Goal: Task Accomplishment & Management: Manage account settings

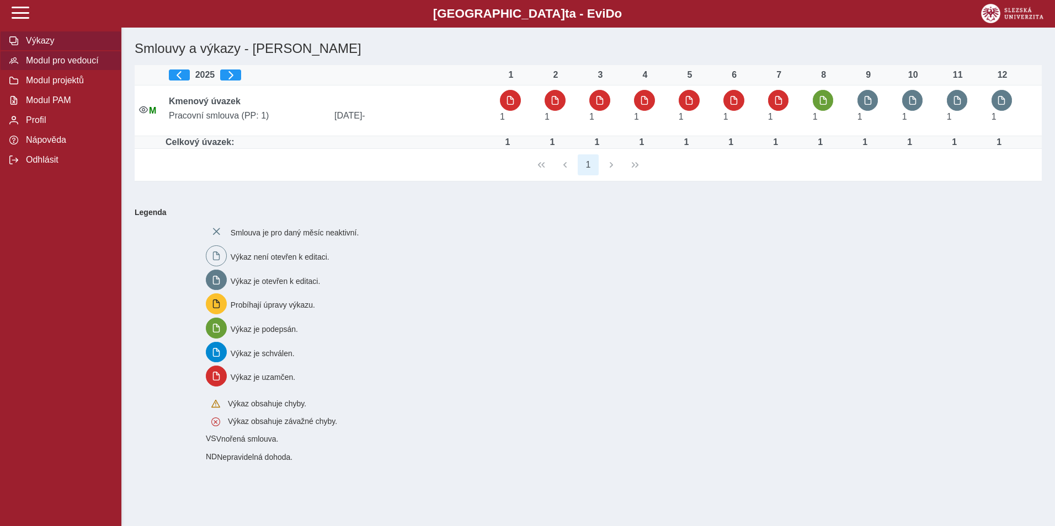
click at [96, 64] on span "Modul pro vedoucí" at bounding box center [67, 61] width 89 height 10
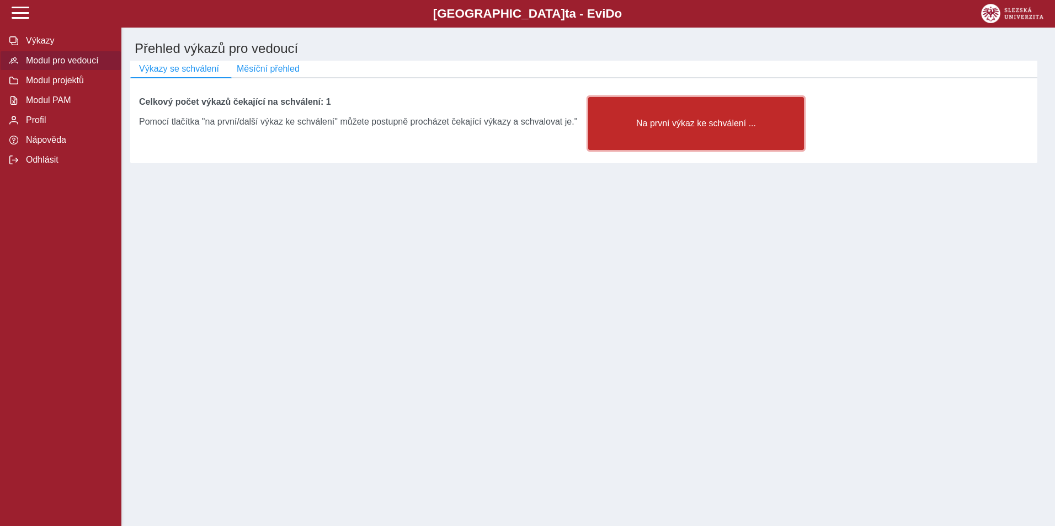
click at [674, 129] on span "Na první výkaz ke schválení ..." at bounding box center [696, 124] width 197 height 10
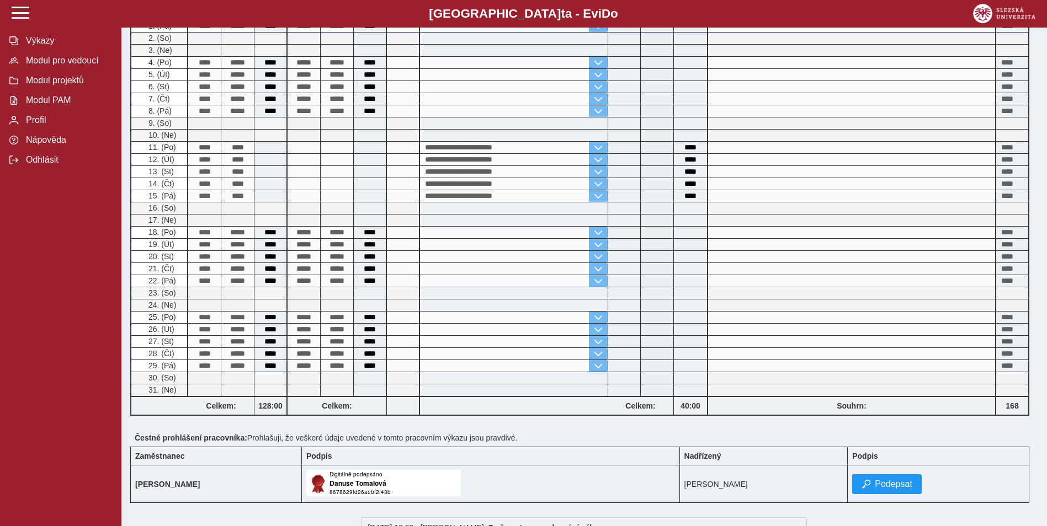
scroll to position [311, 0]
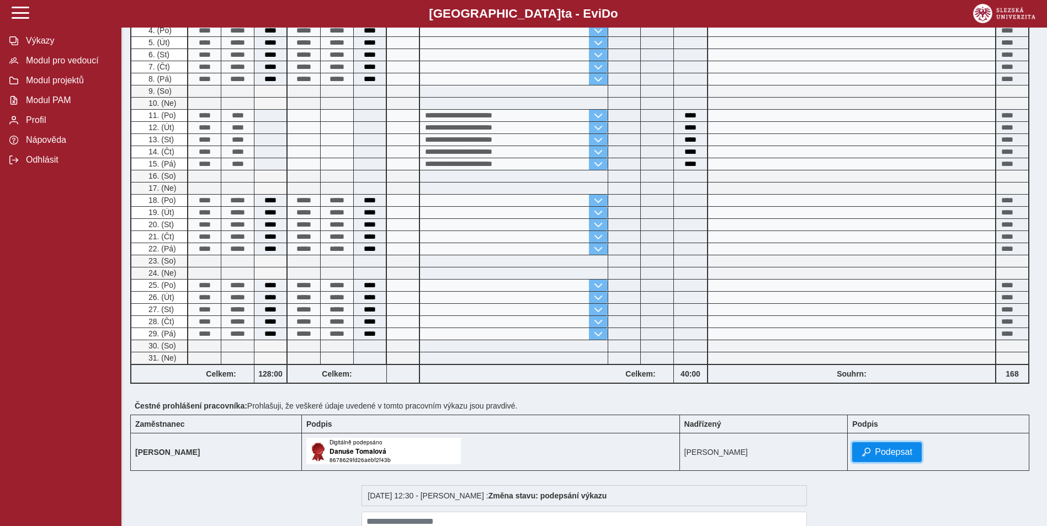
click at [900, 452] on span "Podepsat" at bounding box center [894, 453] width 38 height 10
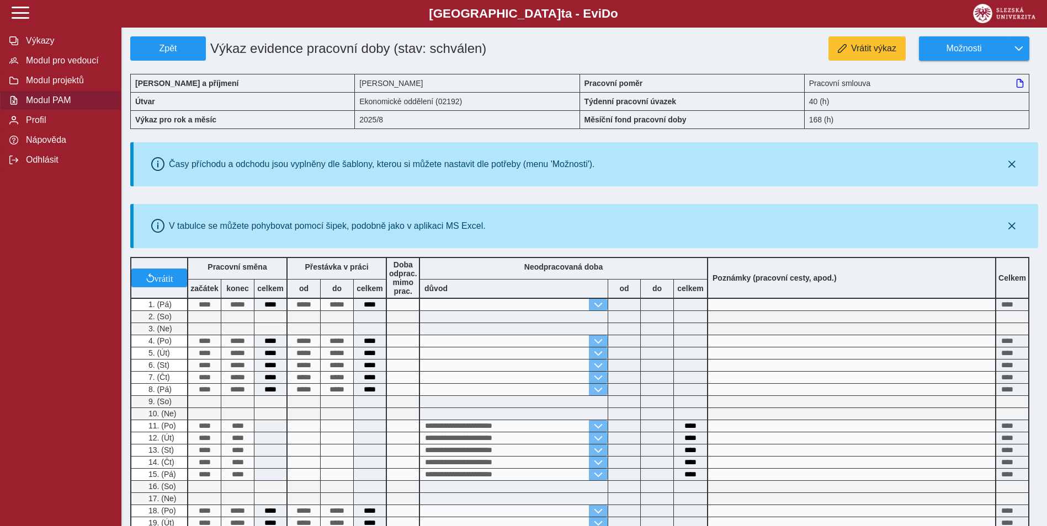
click at [44, 105] on span "Modul PAM" at bounding box center [67, 100] width 89 height 10
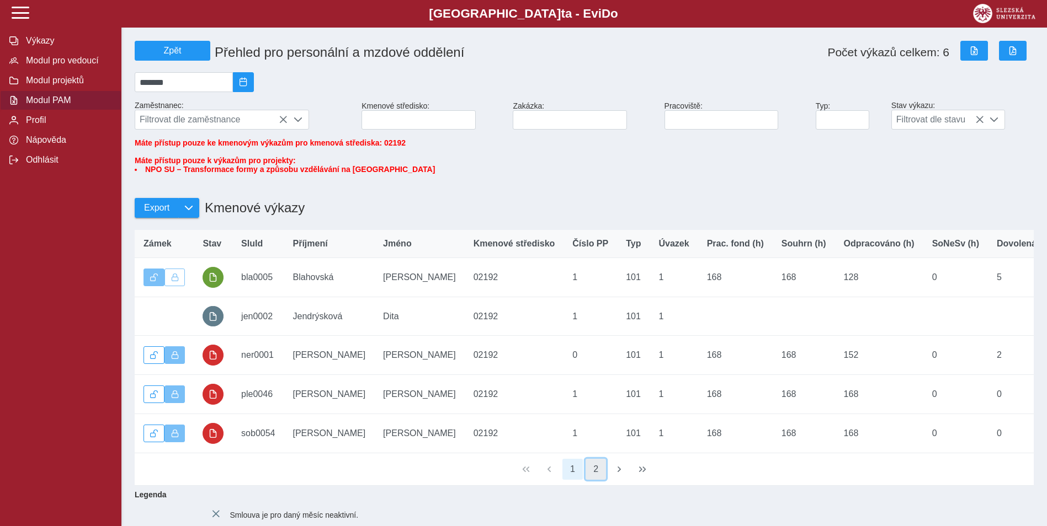
click at [595, 480] on button "2" at bounding box center [596, 469] width 21 height 21
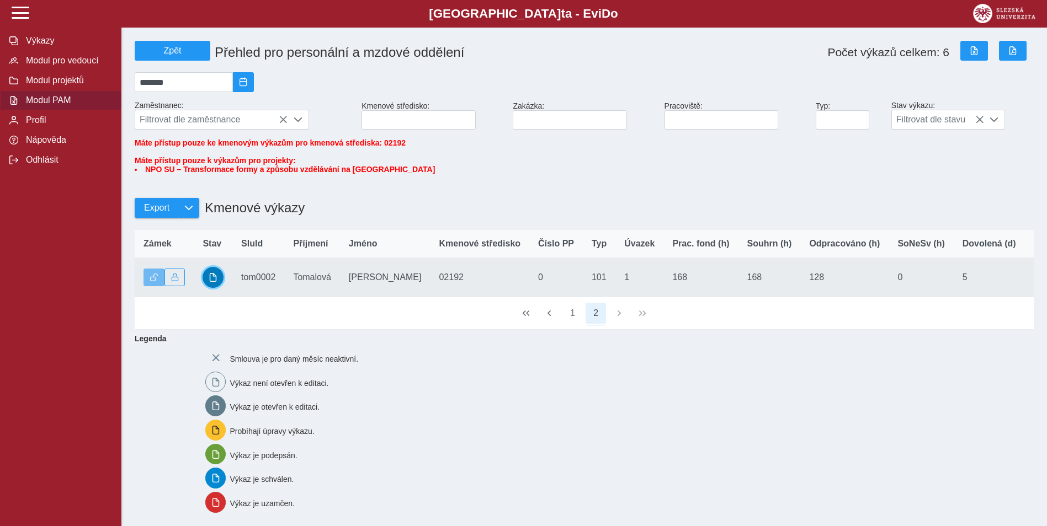
click at [214, 282] on span "button" at bounding box center [213, 277] width 9 height 9
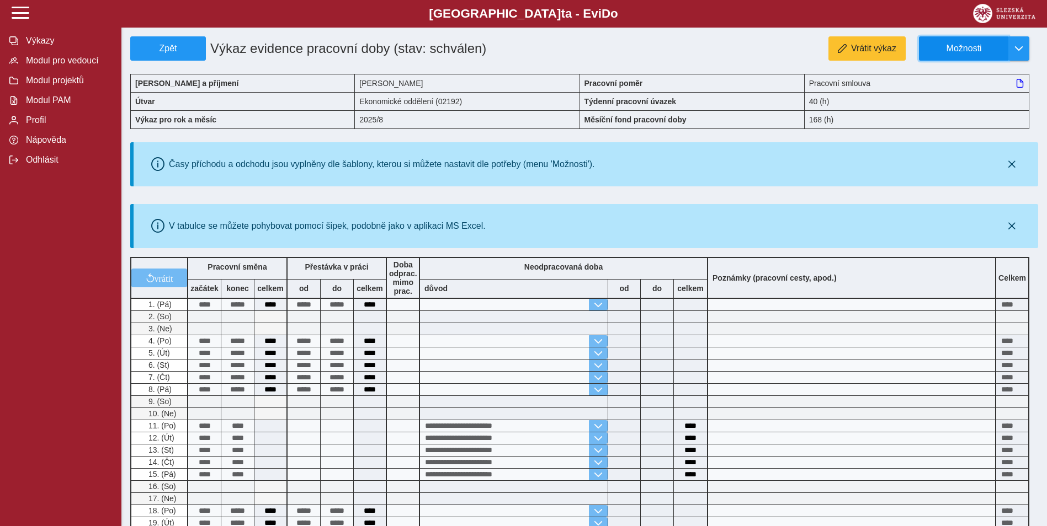
click at [958, 44] on span "Možnosti" at bounding box center [963, 49] width 71 height 10
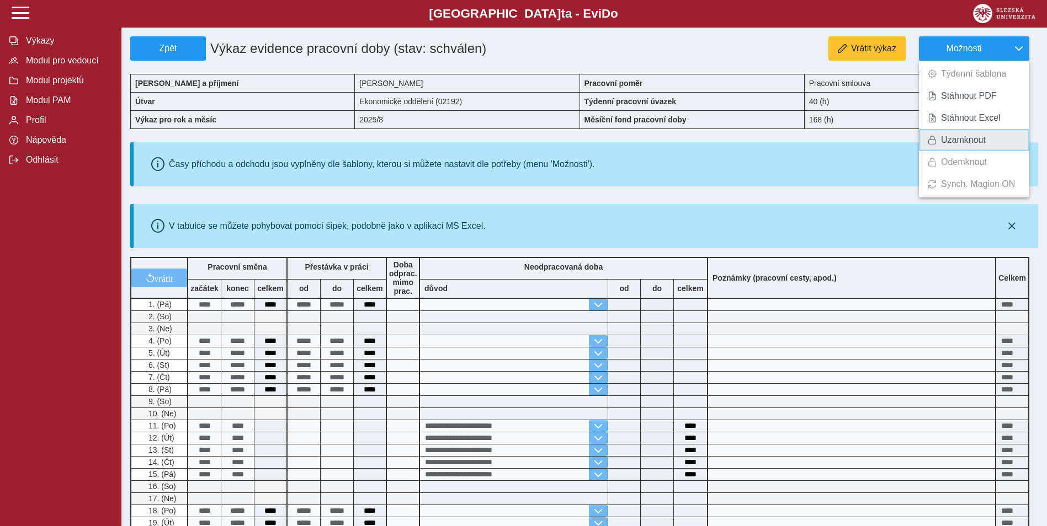
click at [941, 141] on span "Uzamknout" at bounding box center [963, 140] width 45 height 9
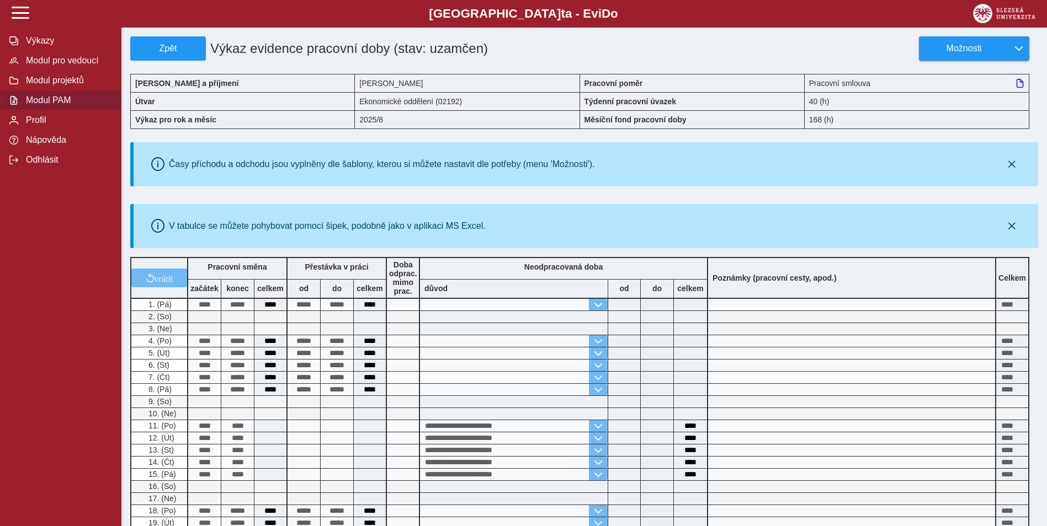
click at [31, 105] on span "Modul PAM" at bounding box center [67, 100] width 89 height 10
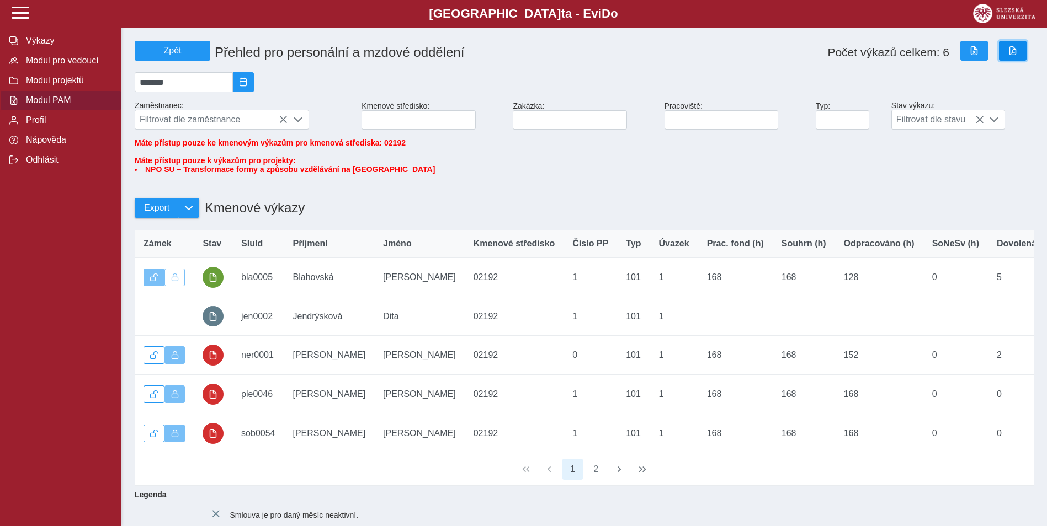
click at [1015, 52] on span "button" at bounding box center [1012, 50] width 9 height 9
click at [598, 480] on button "2" at bounding box center [596, 469] width 21 height 21
